Goal: Information Seeking & Learning: Understand process/instructions

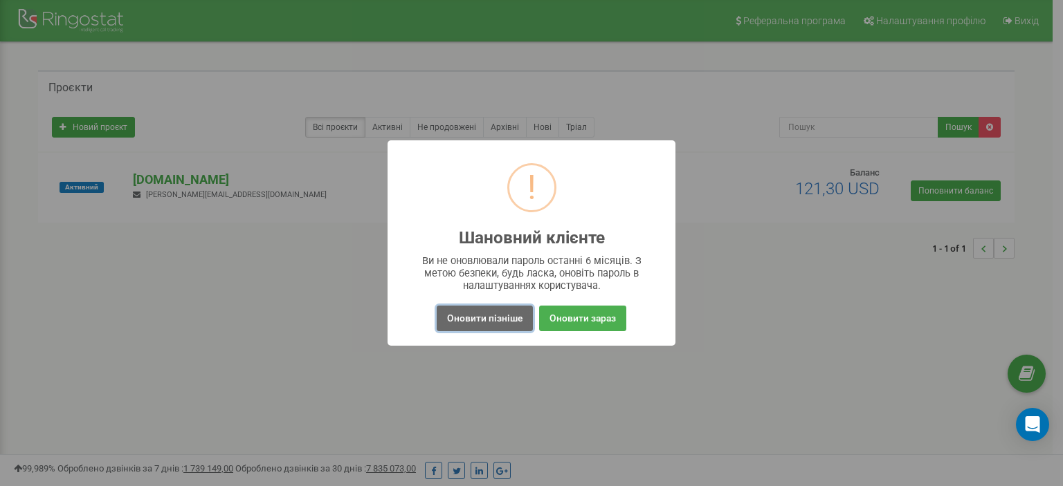
click at [496, 320] on button "Оновити пізніше" at bounding box center [485, 319] width 96 height 26
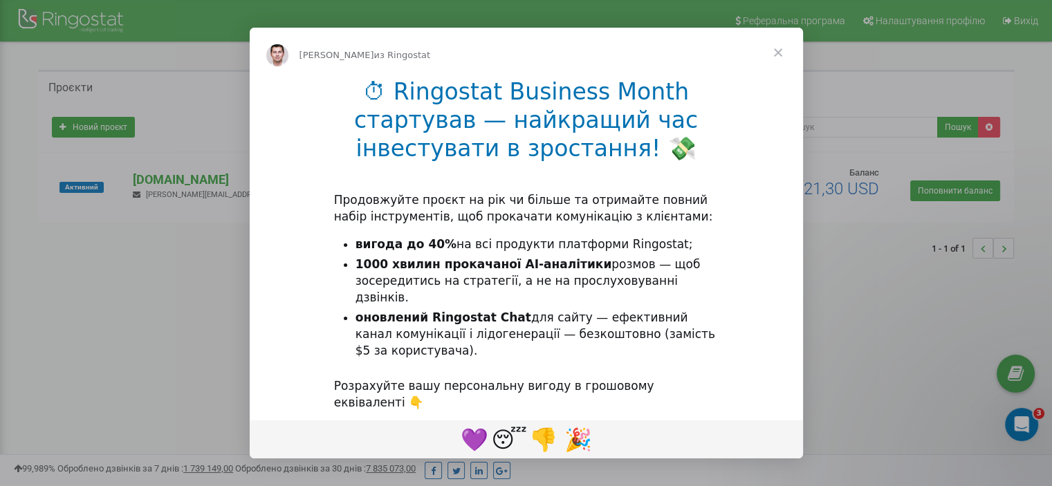
click at [777, 49] on span "Закрыть" at bounding box center [778, 53] width 50 height 50
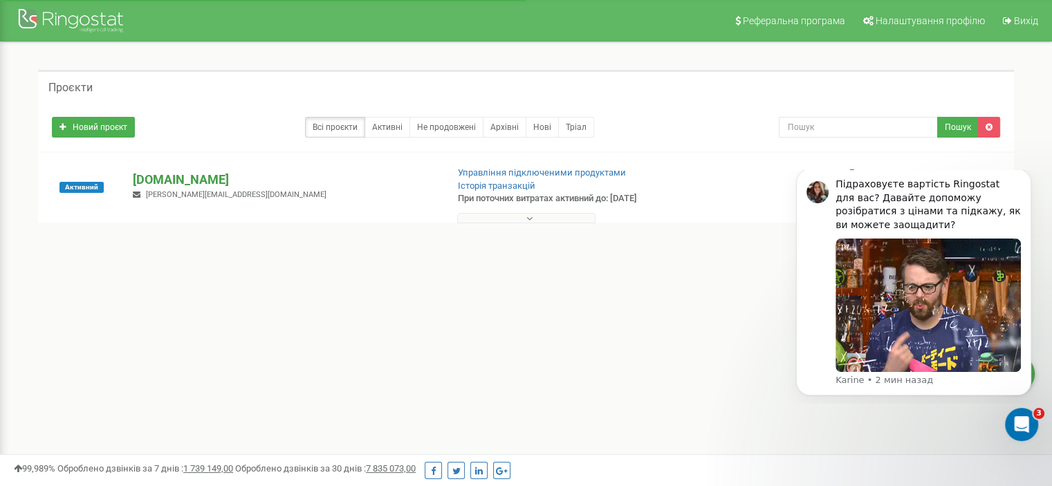
drag, startPoint x: 226, startPoint y: 181, endPoint x: 133, endPoint y: 174, distance: 93.0
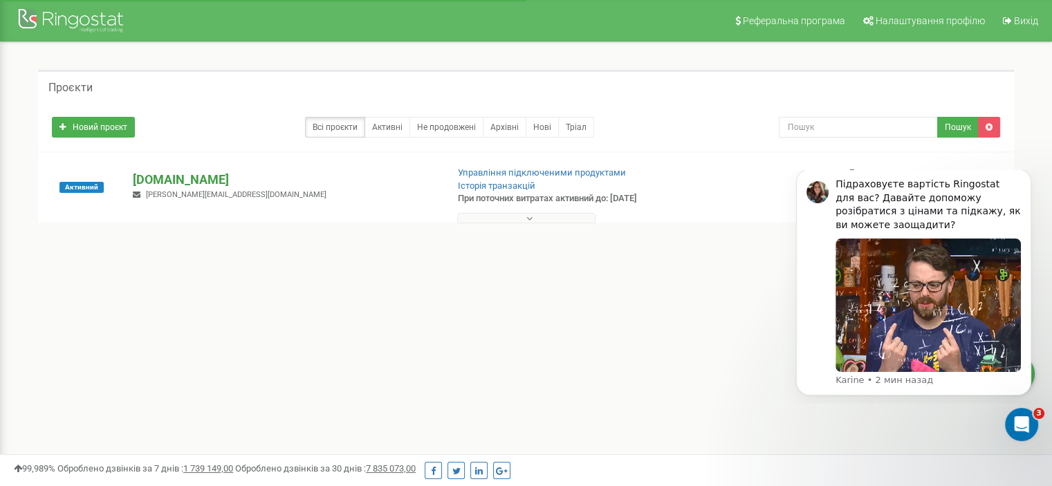
click at [133, 174] on p "[DOMAIN_NAME]" at bounding box center [284, 180] width 302 height 18
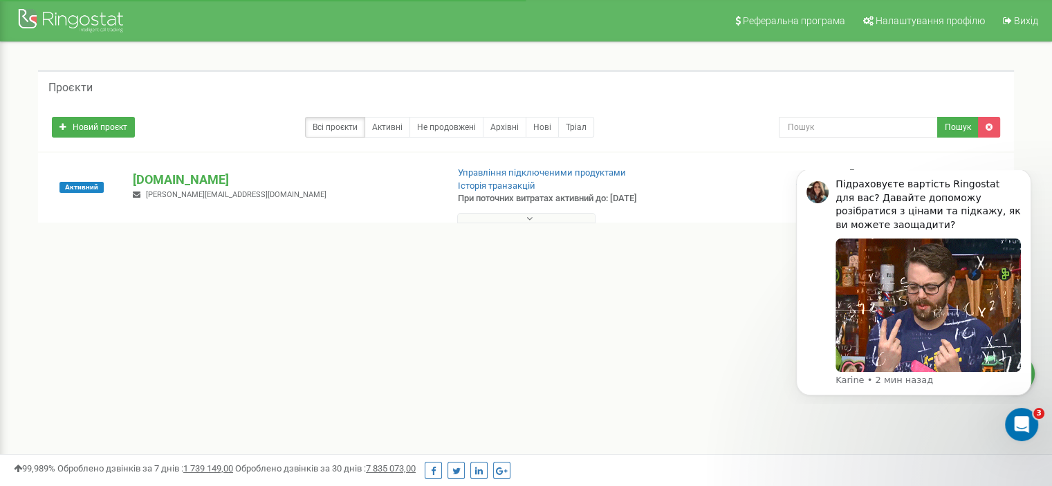
copy p "[DOMAIN_NAME]"
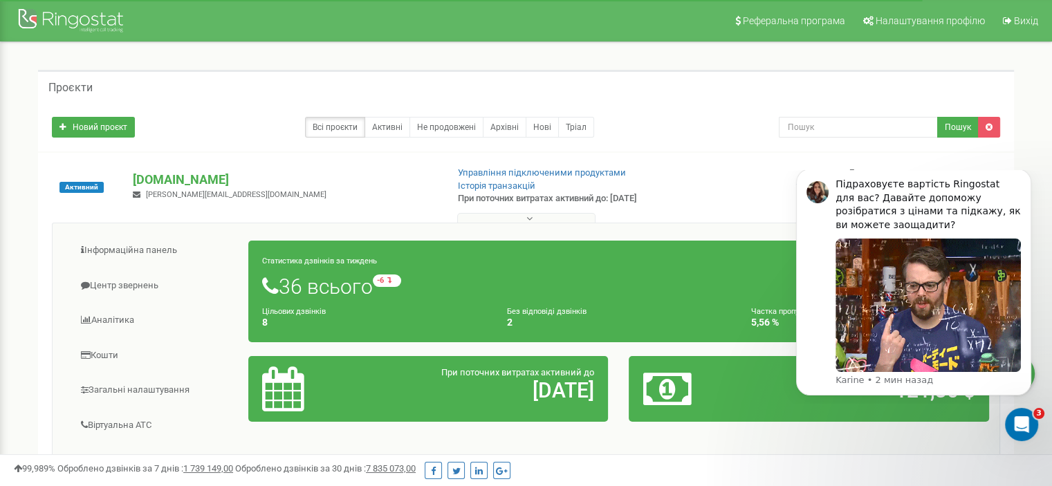
click at [999, 64] on div "Проєкти Новий проєкт Всі проєкти Активні Не продовжені Архівні [GEOGRAPHIC_DATA…" at bounding box center [525, 401] width 1031 height 719
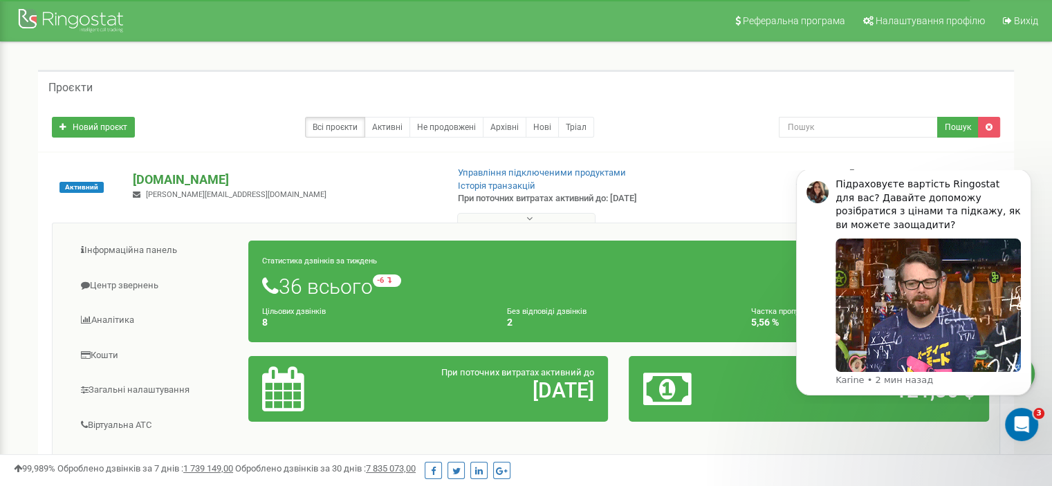
click at [199, 183] on p "[DOMAIN_NAME]" at bounding box center [284, 180] width 302 height 18
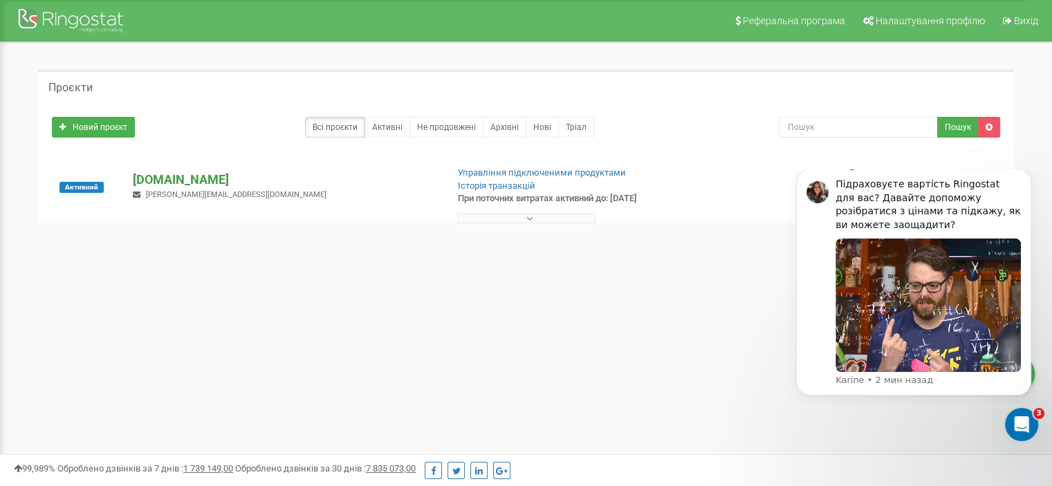
click at [177, 178] on p "[DOMAIN_NAME]" at bounding box center [284, 180] width 302 height 18
